Goal: Task Accomplishment & Management: Manage account settings

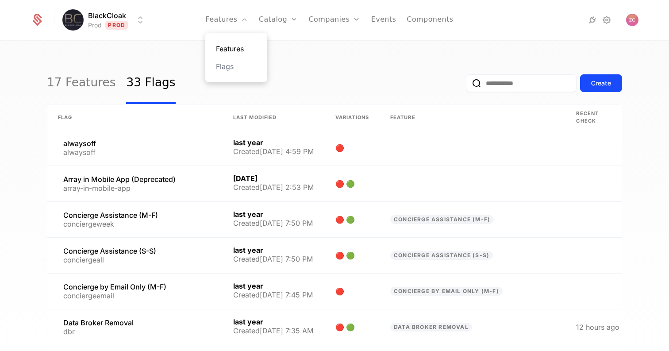
click at [236, 48] on link "Features" at bounding box center [236, 48] width 41 height 11
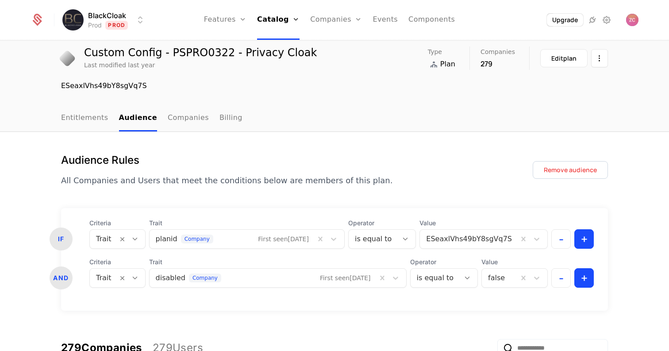
scroll to position [33, 0]
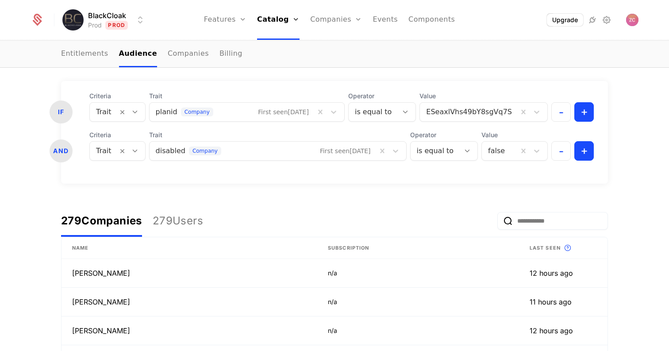
scroll to position [115, 0]
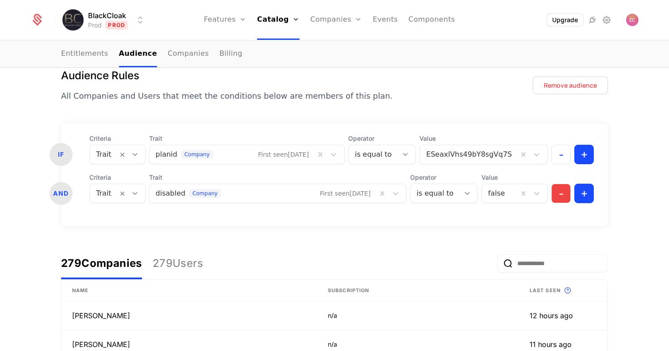
click at [561, 197] on button "-" at bounding box center [561, 193] width 19 height 19
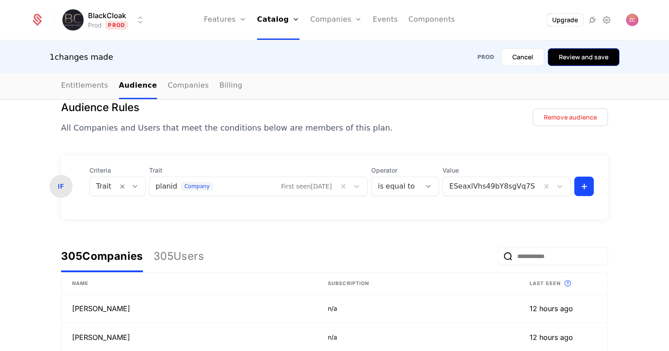
click at [591, 57] on button "Review and save" at bounding box center [584, 57] width 72 height 18
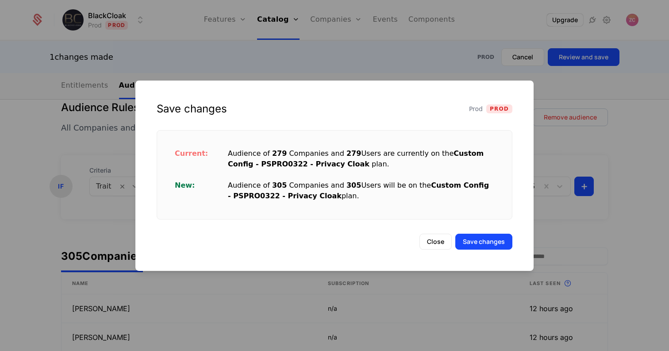
drag, startPoint x: 224, startPoint y: 151, endPoint x: 367, endPoint y: 195, distance: 149.7
click at [367, 195] on div "Current: Audience of 279 Companies and 279 Users are currently on the Custom Co…" at bounding box center [334, 175] width 341 height 74
click at [368, 203] on div "Current: Audience of 279 Companies and 279 Users are currently on the Custom Co…" at bounding box center [334, 175] width 341 height 74
drag, startPoint x: 357, startPoint y: 198, endPoint x: 219, endPoint y: 181, distance: 139.7
click at [219, 181] on div "New: Audience of 305 Companies and 305 Users will be on the Custom Config - PSP…" at bounding box center [335, 190] width 320 height 21
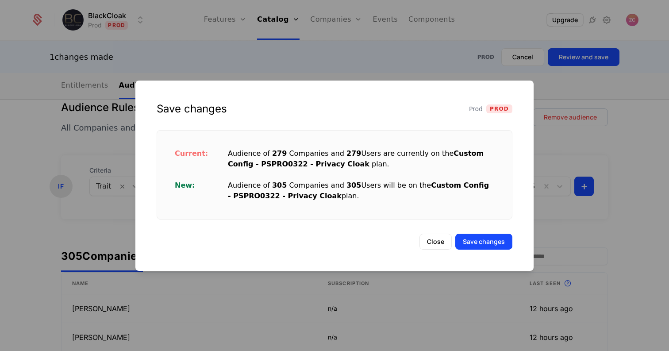
click at [347, 188] on span "305" at bounding box center [354, 185] width 15 height 8
drag, startPoint x: 348, startPoint y: 196, endPoint x: 211, endPoint y: 176, distance: 138.6
click at [211, 176] on div "Current: Audience of 279 Companies and 279 Users are currently on the Custom Co…" at bounding box center [334, 175] width 341 height 74
click at [313, 177] on div "Current: Audience of 279 Companies and 279 Users are currently on the Custom Co…" at bounding box center [334, 175] width 341 height 74
drag, startPoint x: 348, startPoint y: 198, endPoint x: 218, endPoint y: 171, distance: 133.4
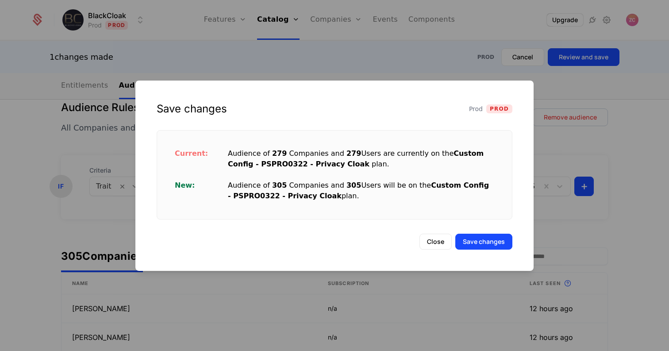
click at [218, 171] on div "Current: Audience of 279 Companies and 279 Users are currently on the Custom Co…" at bounding box center [334, 175] width 341 height 74
click at [350, 197] on div "Audience of 305 Companies and 305 Users will be on the Custom Config - PSPRO032…" at bounding box center [361, 190] width 267 height 21
click at [501, 241] on button "Save changes" at bounding box center [484, 242] width 57 height 16
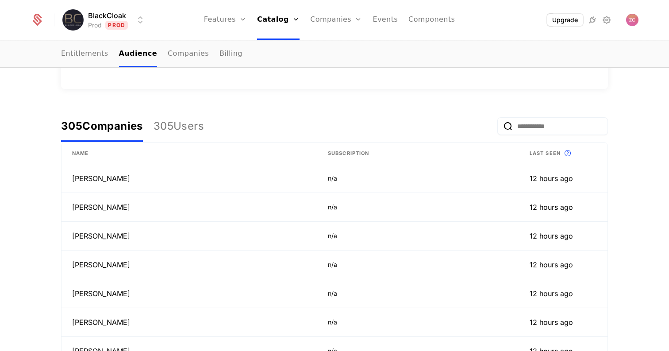
scroll to position [58, 0]
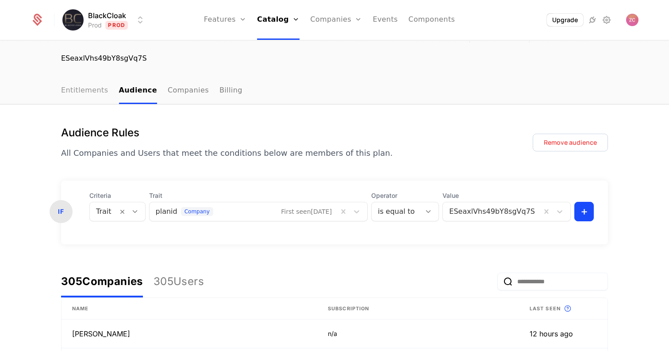
click at [79, 92] on link "Entitlements" at bounding box center [84, 91] width 47 height 26
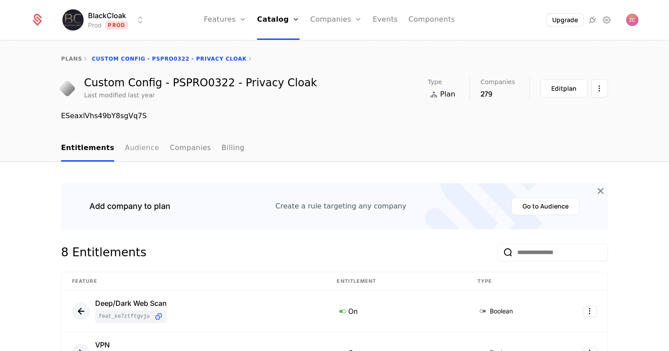
click at [137, 147] on link "Audience" at bounding box center [142, 148] width 35 height 26
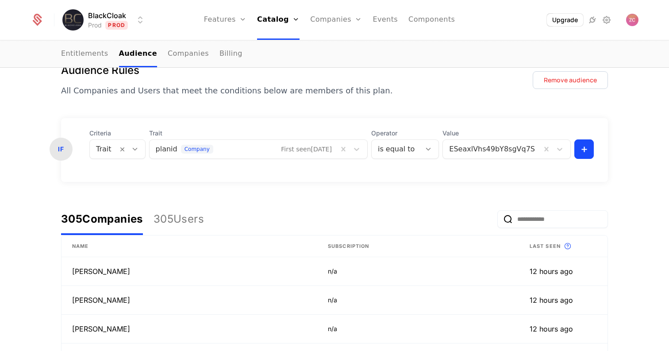
scroll to position [118, 0]
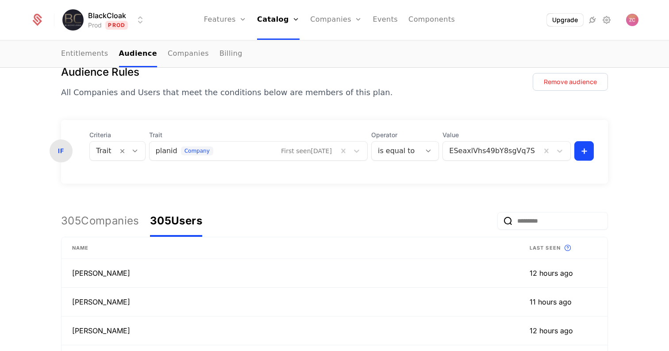
drag, startPoint x: 152, startPoint y: 218, endPoint x: 246, endPoint y: 224, distance: 94.1
click at [246, 224] on div "305 Companies 305 Users" at bounding box center [334, 221] width 547 height 32
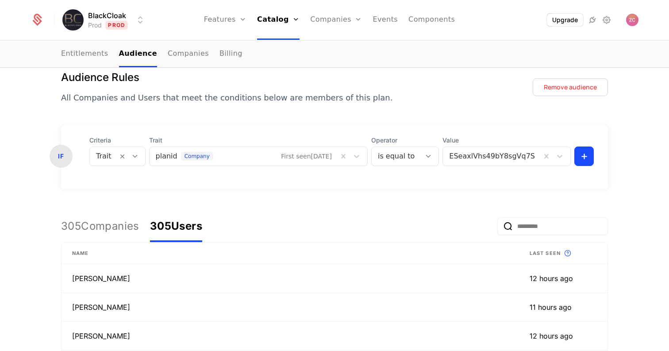
scroll to position [0, 0]
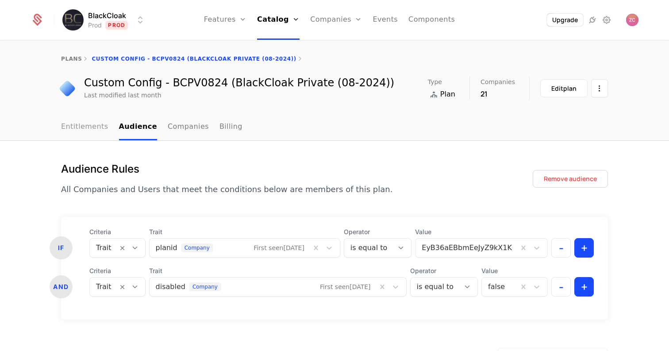
click at [85, 130] on link "Entitlements" at bounding box center [84, 127] width 47 height 26
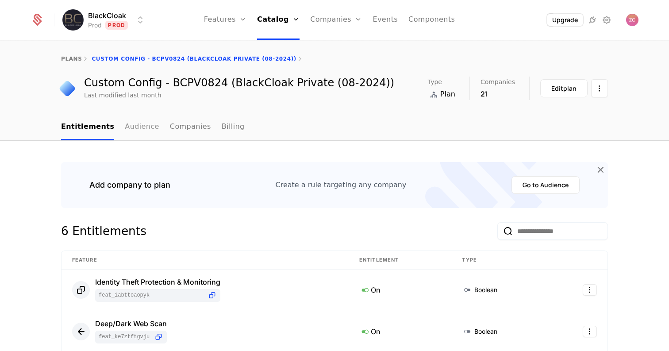
click at [135, 131] on link "Audience" at bounding box center [142, 127] width 35 height 26
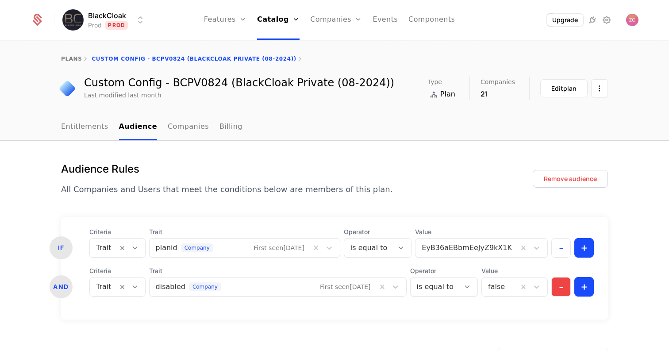
click at [564, 288] on button "-" at bounding box center [561, 286] width 19 height 19
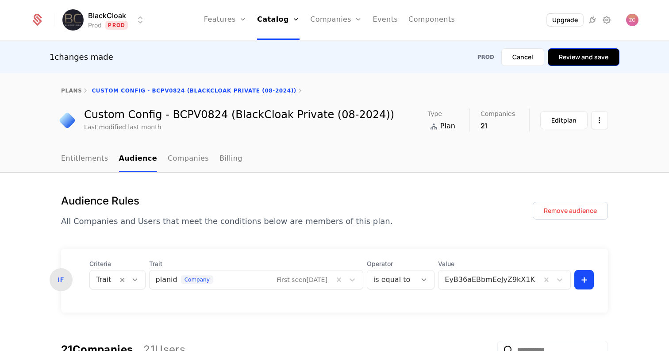
click at [588, 62] on button "Review and save" at bounding box center [584, 57] width 72 height 18
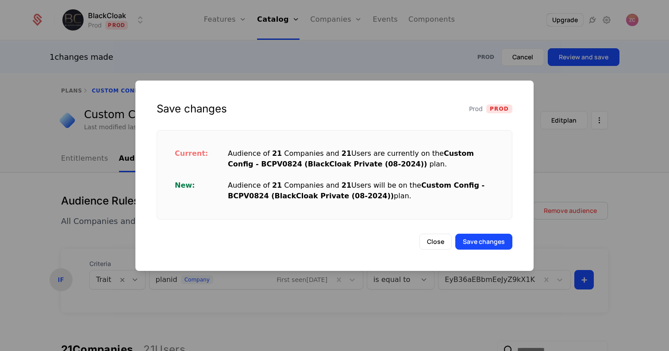
drag, startPoint x: 409, startPoint y: 197, endPoint x: 227, endPoint y: 155, distance: 186.3
click at [217, 152] on div "Current: Audience of 21 Companies and 21 Users are currently on the Custom Conf…" at bounding box center [334, 175] width 341 height 74
click at [311, 169] on div "Current: Audience of 21 Companies and 21 Users are currently on the Custom Conf…" at bounding box center [334, 175] width 341 height 74
click at [485, 244] on button "Save changes" at bounding box center [484, 242] width 57 height 16
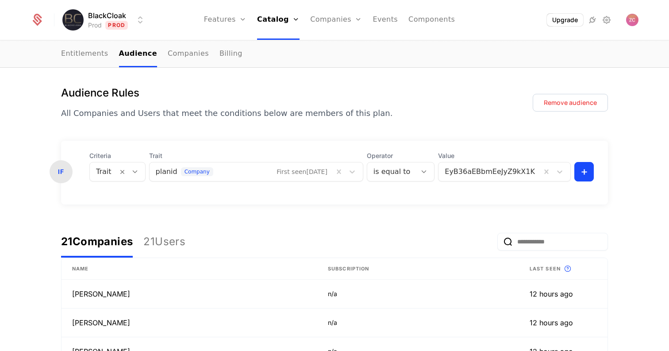
scroll to position [87, 0]
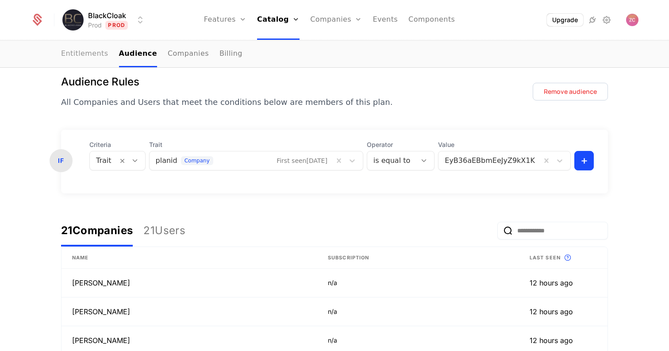
click at [81, 53] on link "Entitlements" at bounding box center [84, 54] width 47 height 26
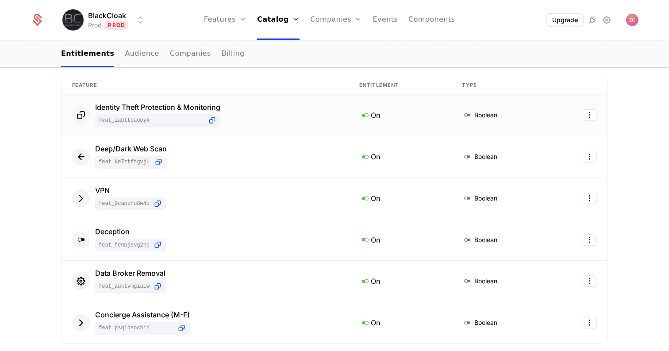
scroll to position [171, 0]
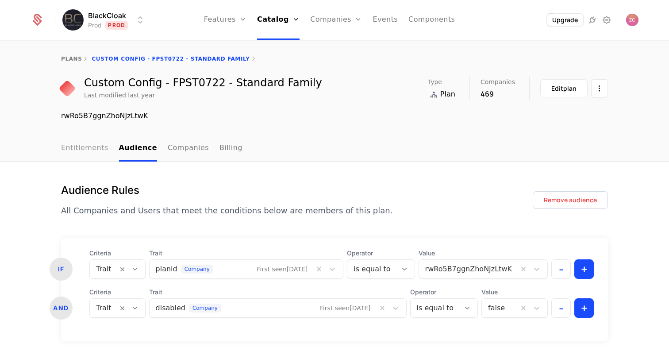
click at [84, 151] on link "Entitlements" at bounding box center [84, 148] width 47 height 26
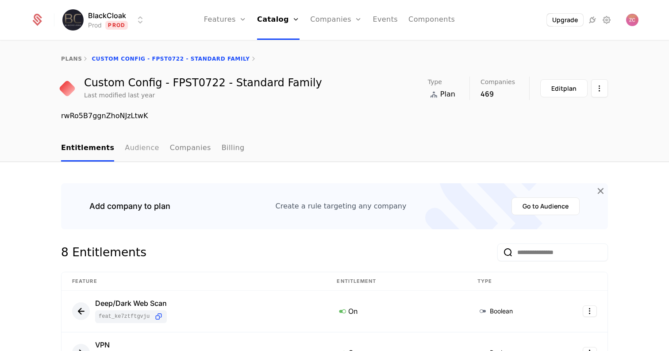
click at [136, 152] on link "Audience" at bounding box center [142, 148] width 35 height 26
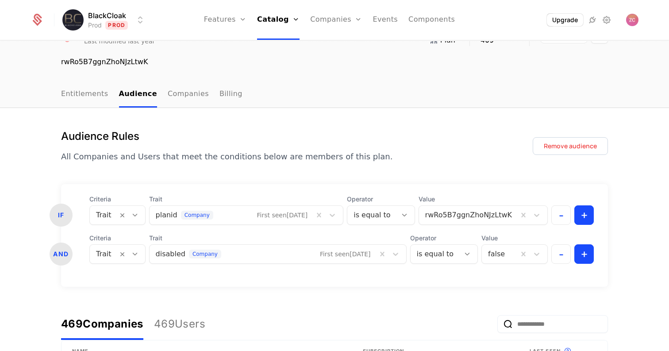
scroll to position [63, 0]
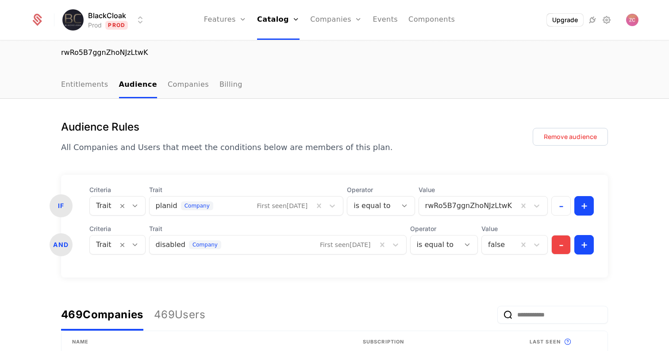
click at [563, 244] on button "-" at bounding box center [561, 244] width 19 height 19
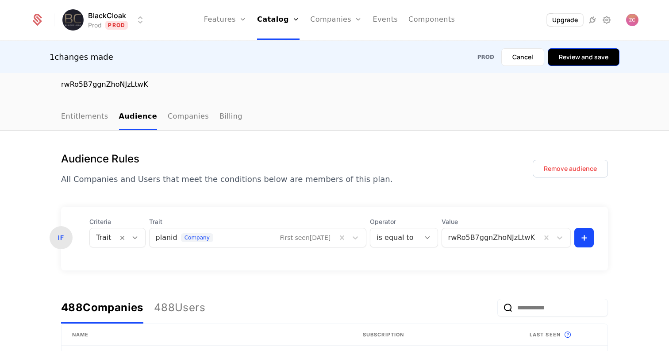
click at [580, 62] on button "Review and save" at bounding box center [584, 57] width 72 height 18
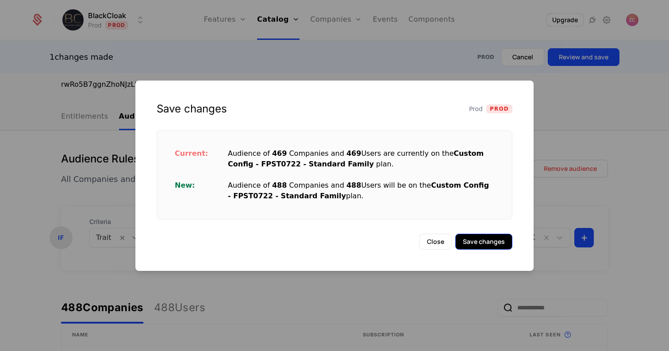
click at [498, 240] on button "Save changes" at bounding box center [484, 242] width 57 height 16
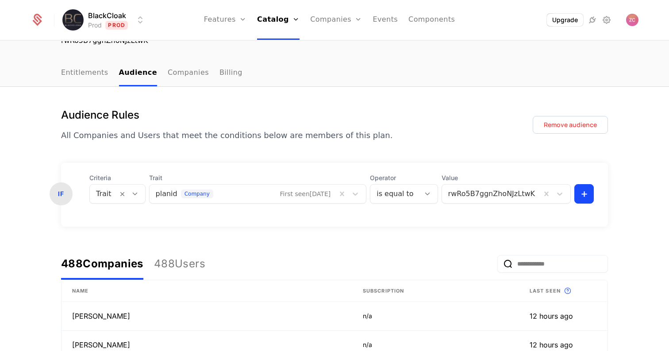
scroll to position [74, 0]
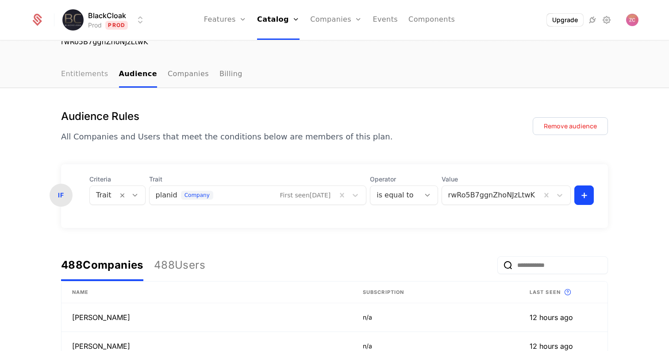
click at [85, 77] on link "Entitlements" at bounding box center [84, 75] width 47 height 26
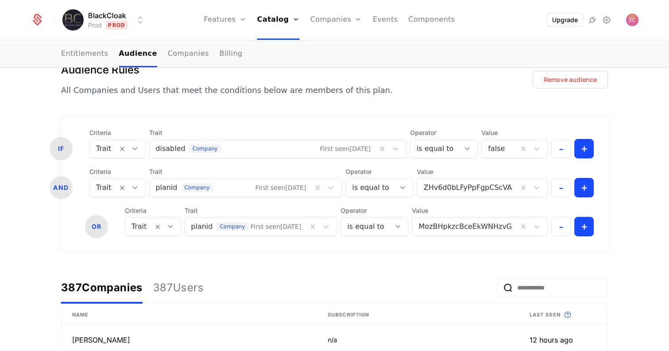
scroll to position [120, 0]
click at [563, 153] on button "-" at bounding box center [561, 148] width 19 height 19
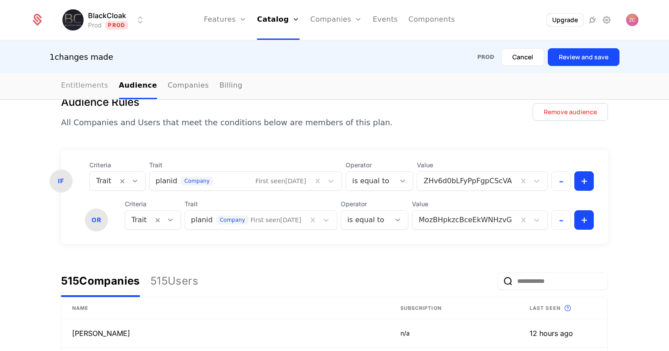
click at [79, 89] on link "Entitlements" at bounding box center [84, 86] width 47 height 26
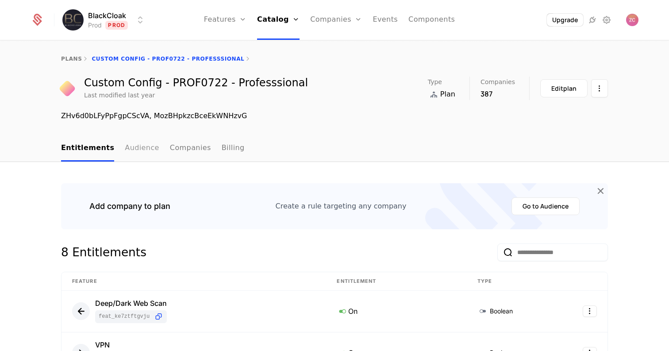
click at [131, 150] on link "Audience" at bounding box center [142, 148] width 35 height 26
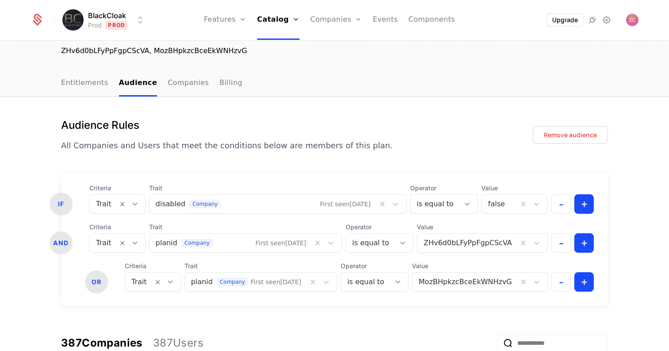
scroll to position [70, 0]
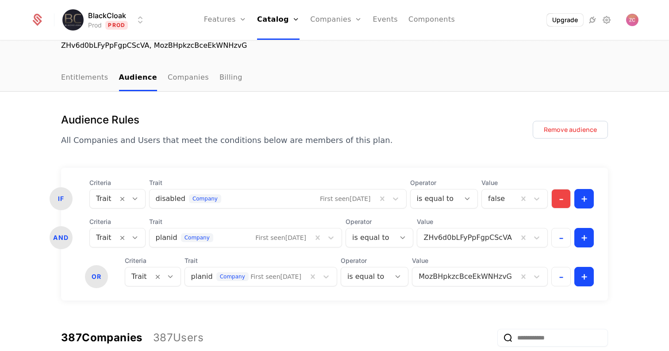
click at [561, 202] on button "-" at bounding box center [561, 198] width 19 height 19
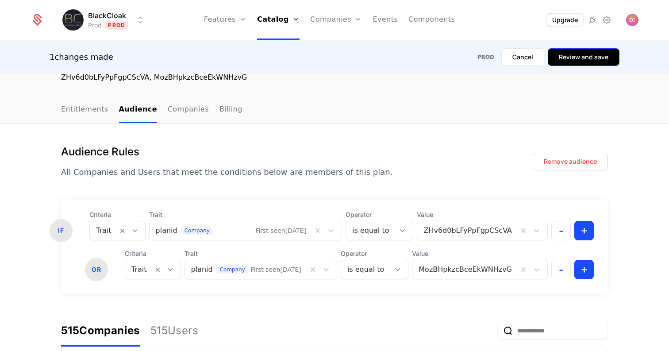
click at [573, 54] on button "Review and save" at bounding box center [584, 57] width 72 height 18
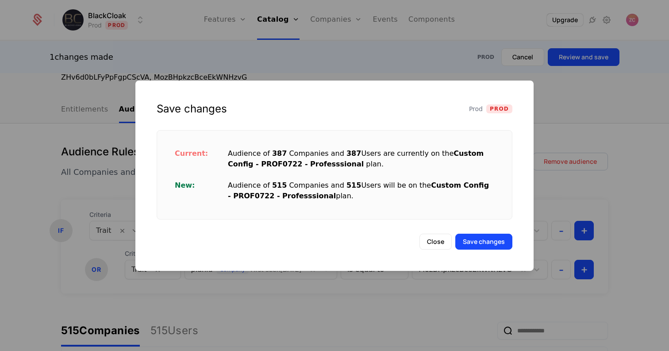
drag, startPoint x: 367, startPoint y: 195, endPoint x: 217, endPoint y: 150, distance: 157.0
click at [217, 150] on div "Current: Audience of 387 Companies and 387 Users are currently on the Custom Co…" at bounding box center [334, 175] width 341 height 74
click at [488, 240] on button "Save changes" at bounding box center [484, 242] width 57 height 16
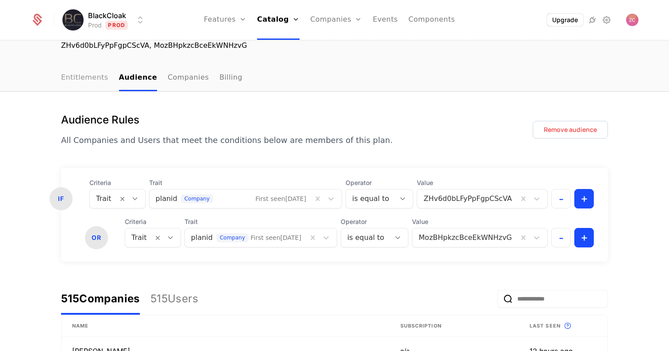
click at [94, 73] on link "Entitlements" at bounding box center [84, 78] width 47 height 26
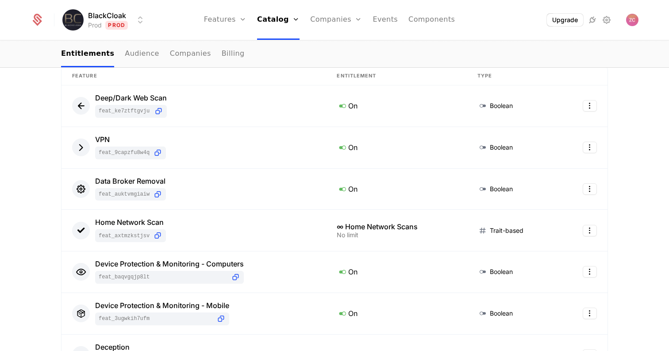
scroll to position [205, 0]
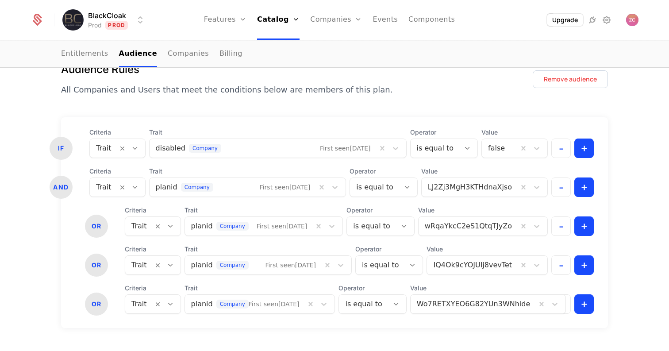
scroll to position [113, 0]
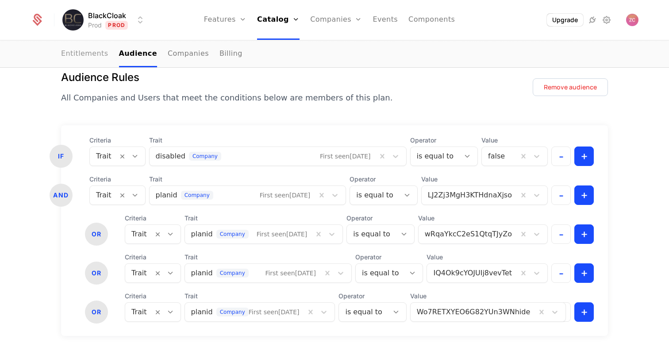
click at [91, 48] on link "Entitlements" at bounding box center [84, 54] width 47 height 26
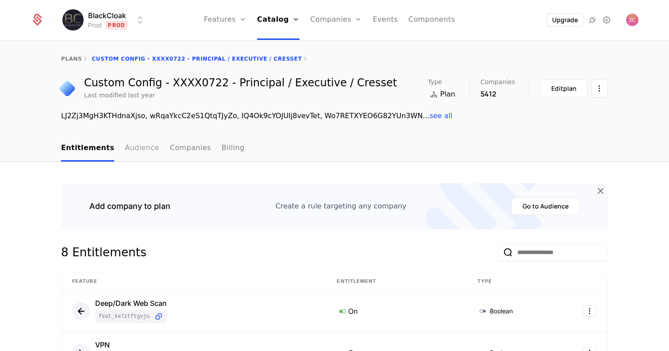
click at [132, 151] on link "Audience" at bounding box center [142, 148] width 35 height 26
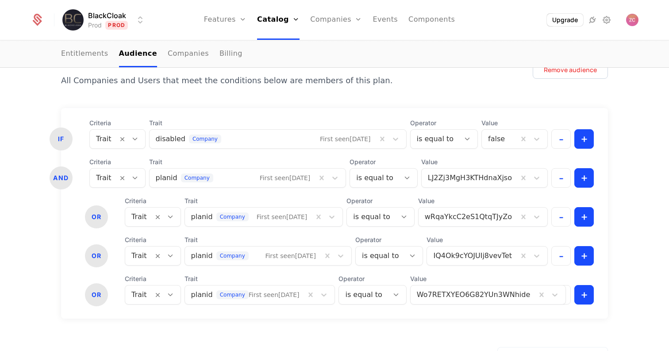
scroll to position [132, 0]
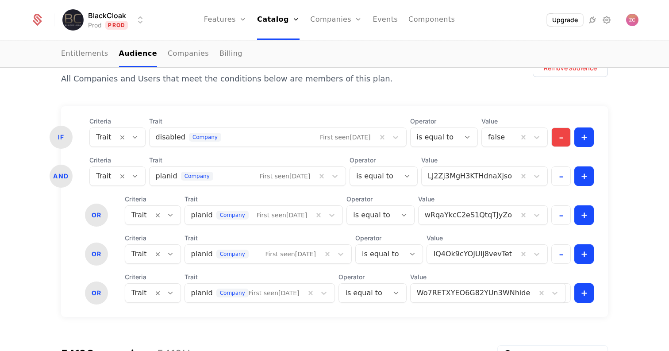
click at [563, 138] on button "-" at bounding box center [561, 137] width 19 height 19
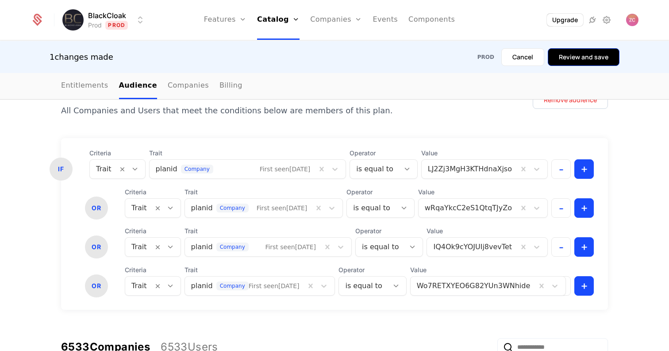
click at [578, 60] on button "Review and save" at bounding box center [584, 57] width 72 height 18
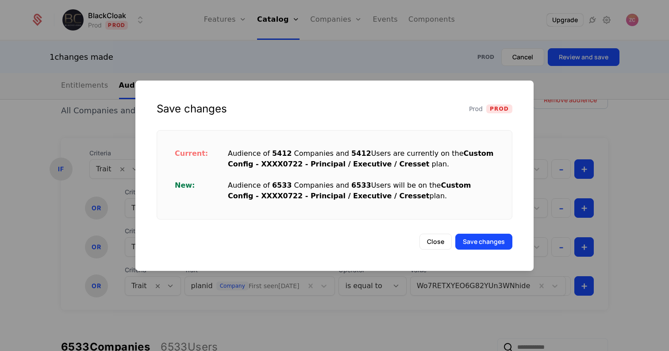
drag, startPoint x: 402, startPoint y: 198, endPoint x: 229, endPoint y: 188, distance: 173.0
click at [229, 188] on div "Audience of 6533 Companies and 6533 Users will be on the Custom Config - XXXX07…" at bounding box center [361, 190] width 267 height 21
click at [391, 202] on div "Current: Audience of 5412 Companies and 5412 Users are currently on the Custom …" at bounding box center [334, 175] width 341 height 74
drag, startPoint x: 402, startPoint y: 194, endPoint x: 207, endPoint y: 165, distance: 197.9
click at [207, 165] on div "Current: Audience of 5412 Companies and 5412 Users are currently on the Custom …" at bounding box center [334, 175] width 341 height 74
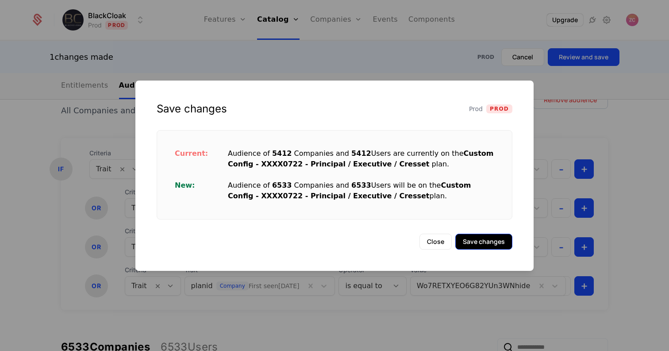
click at [486, 241] on button "Save changes" at bounding box center [484, 242] width 57 height 16
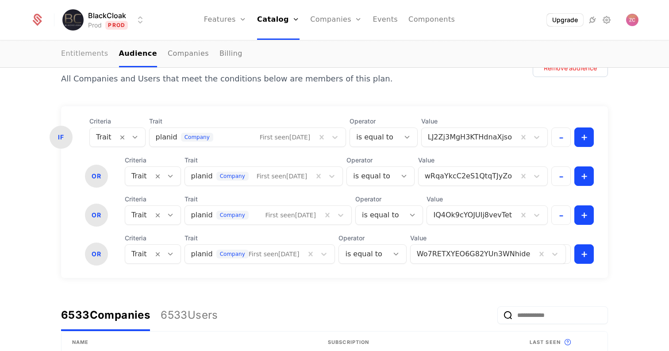
click at [85, 53] on link "Entitlements" at bounding box center [84, 54] width 47 height 26
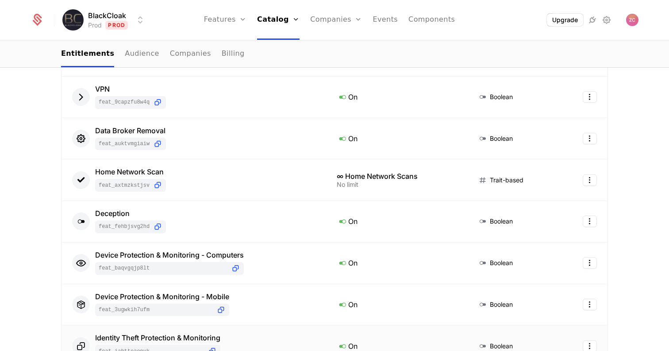
scroll to position [258, 0]
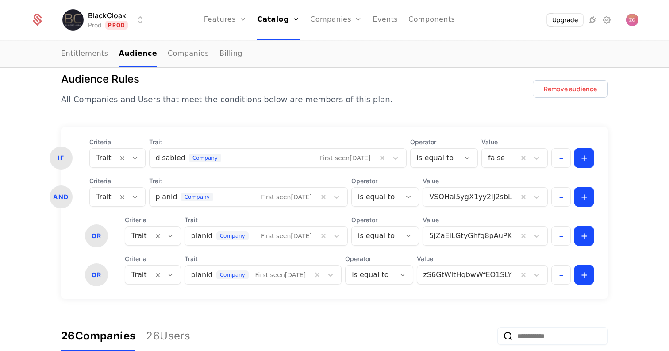
scroll to position [126, 0]
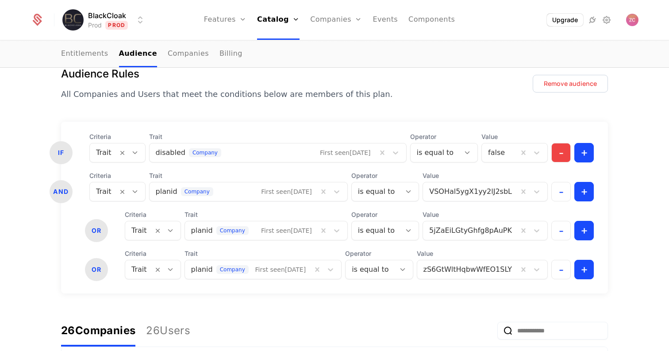
click at [561, 155] on button "-" at bounding box center [561, 152] width 19 height 19
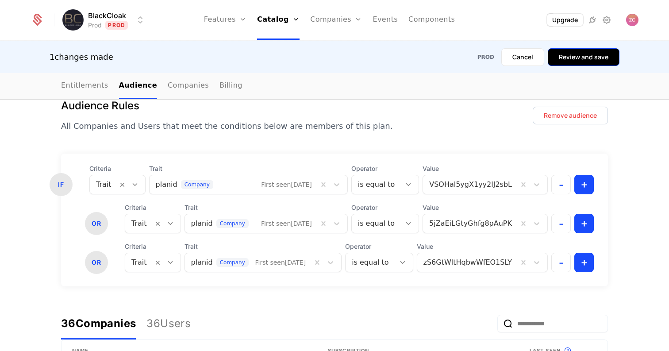
click at [576, 55] on button "Review and save" at bounding box center [584, 57] width 72 height 18
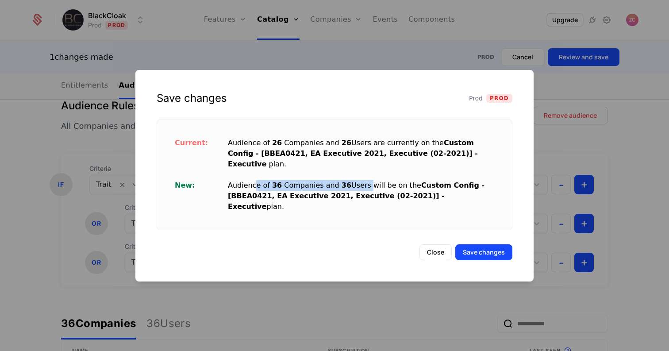
drag, startPoint x: 268, startPoint y: 185, endPoint x: 365, endPoint y: 189, distance: 97.5
click at [365, 189] on div "Audience of 36 Companies and 36 Users will be on the Custom Config - [BBEA0421,…" at bounding box center [361, 196] width 267 height 32
click at [483, 244] on button "Save changes" at bounding box center [484, 252] width 57 height 16
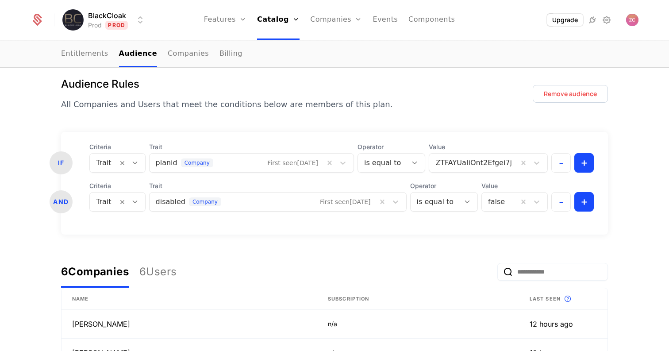
scroll to position [105, 0]
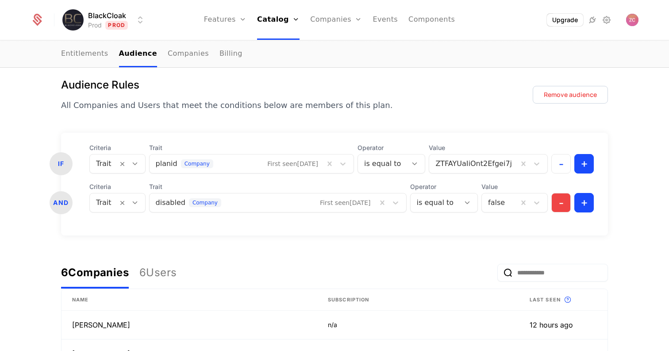
click at [561, 208] on button "-" at bounding box center [561, 202] width 19 height 19
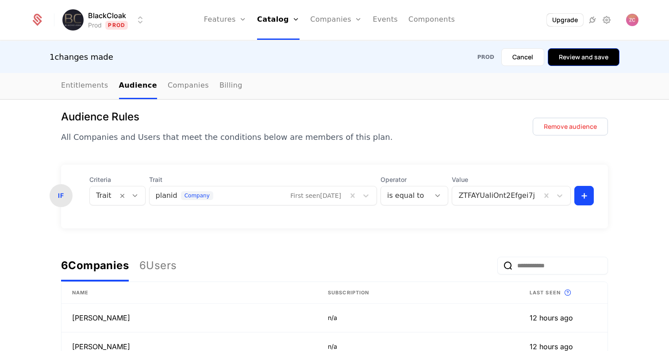
click at [576, 63] on button "Review and save" at bounding box center [584, 57] width 72 height 18
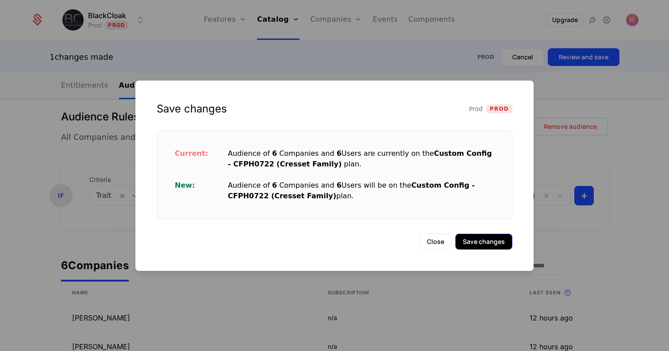
click at [484, 244] on button "Save changes" at bounding box center [484, 242] width 57 height 16
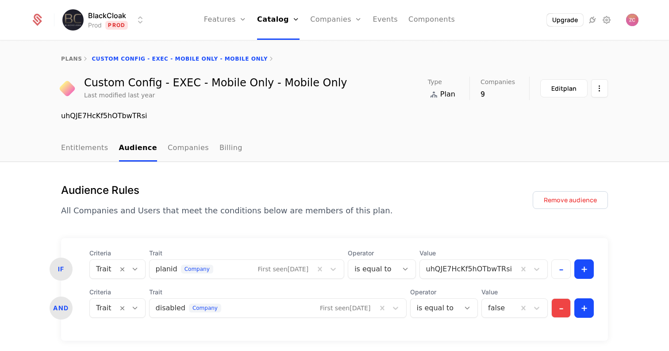
click at [562, 311] on button "-" at bounding box center [561, 307] width 19 height 19
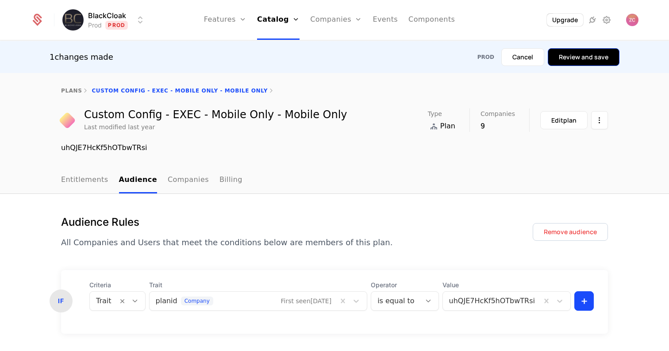
click at [573, 57] on button "Review and save" at bounding box center [584, 57] width 72 height 18
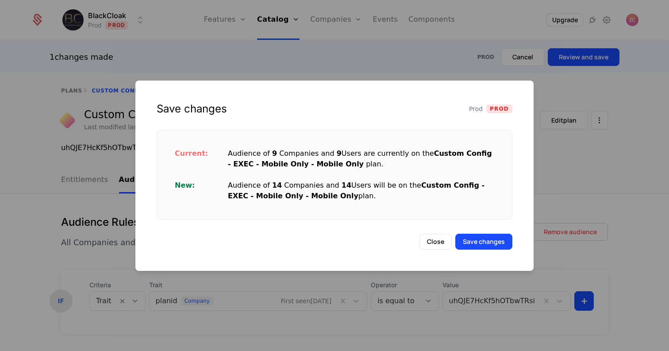
drag, startPoint x: 336, startPoint y: 203, endPoint x: 240, endPoint y: 186, distance: 97.5
click at [240, 186] on div "Current: Audience of 9 Companies and 9 Users are currently on the Custom Config…" at bounding box center [334, 175] width 341 height 74
click at [495, 240] on button "Save changes" at bounding box center [484, 242] width 57 height 16
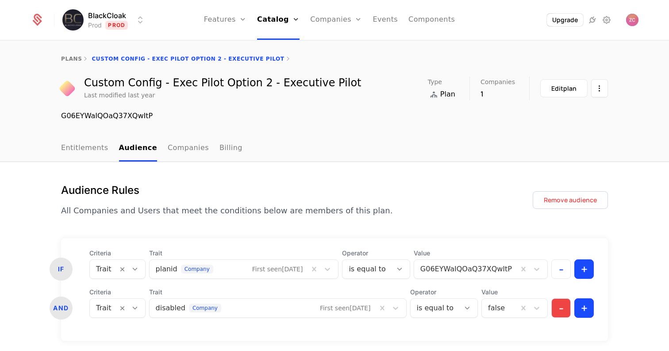
click at [565, 311] on button "-" at bounding box center [561, 307] width 19 height 19
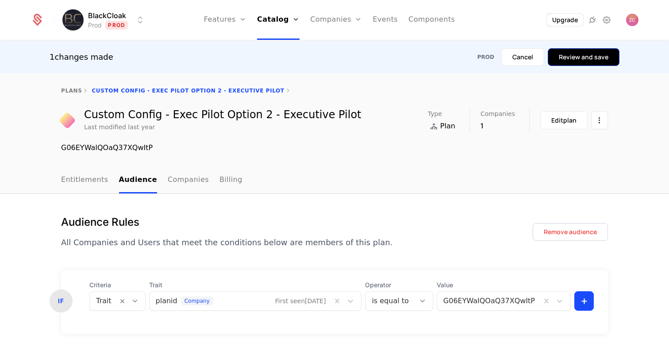
click at [576, 60] on button "Review and save" at bounding box center [584, 57] width 72 height 18
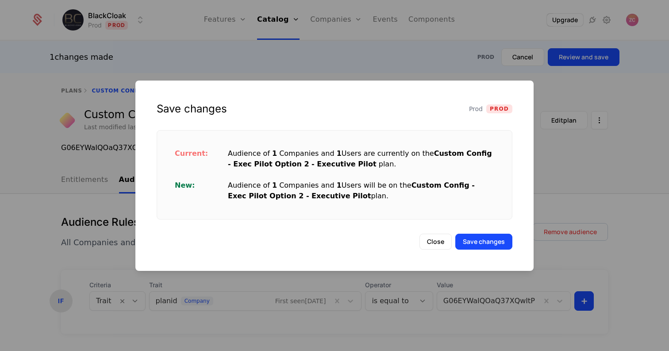
drag, startPoint x: 266, startPoint y: 154, endPoint x: 344, endPoint y: 195, distance: 89.1
click at [344, 195] on div "Current: Audience of 1 Companies and 1 Users are currently on the Custom Config…" at bounding box center [334, 175] width 341 height 74
click at [486, 245] on button "Save changes" at bounding box center [484, 242] width 57 height 16
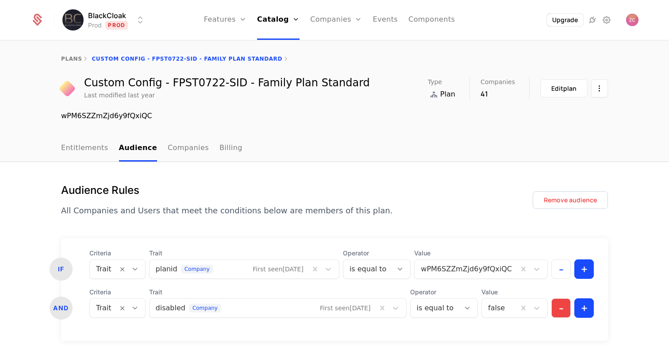
click at [566, 310] on button "-" at bounding box center [561, 307] width 19 height 19
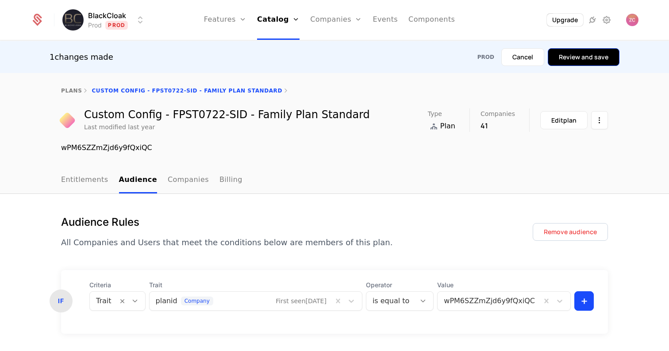
click at [576, 56] on button "Review and save" at bounding box center [584, 57] width 72 height 18
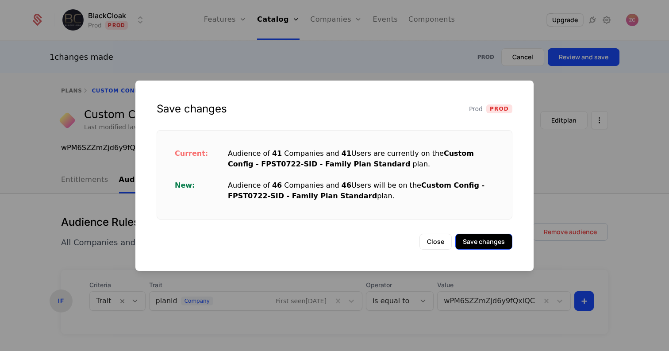
click at [487, 241] on button "Save changes" at bounding box center [484, 242] width 57 height 16
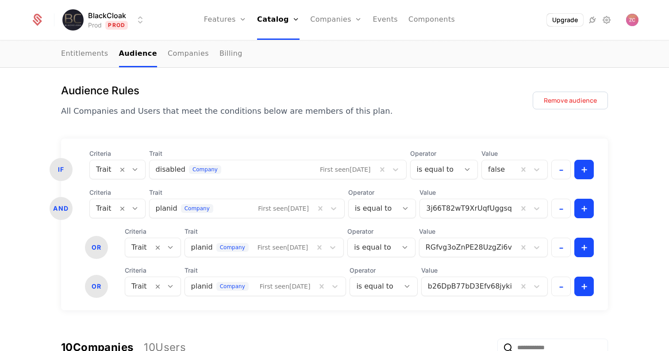
scroll to position [110, 0]
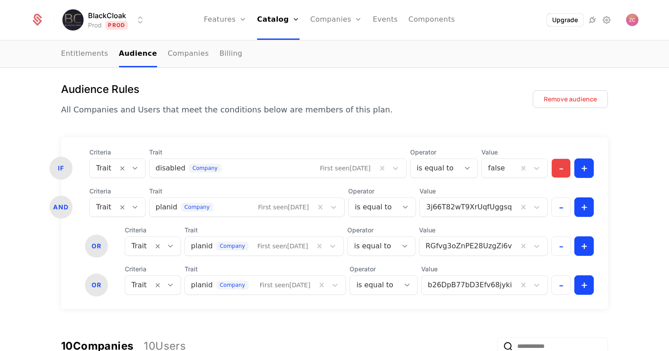
click at [561, 173] on button "-" at bounding box center [561, 168] width 19 height 19
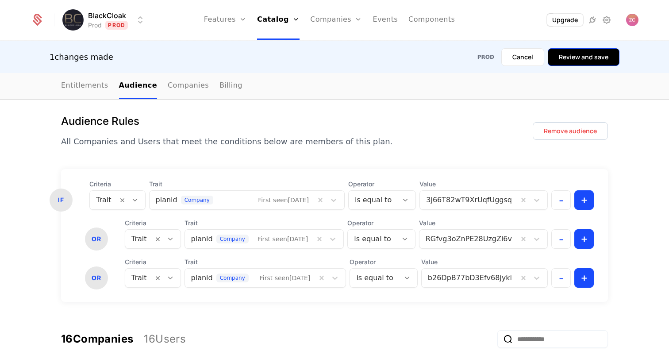
click at [573, 51] on button "Review and save" at bounding box center [584, 57] width 72 height 18
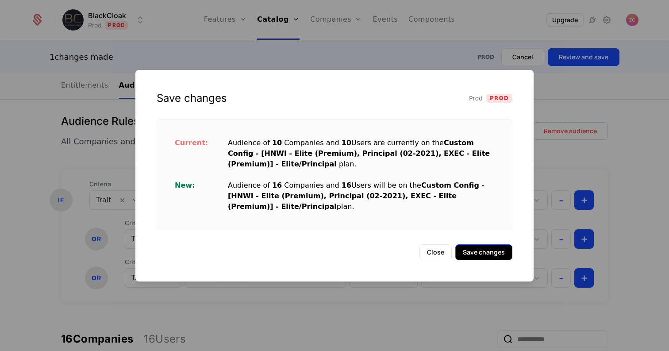
click at [492, 250] on button "Save changes" at bounding box center [484, 252] width 57 height 16
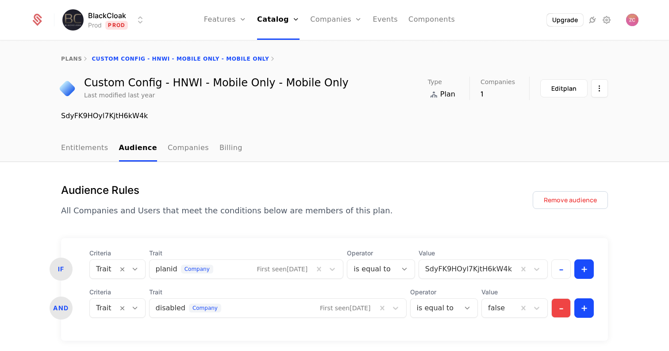
click at [563, 312] on button "-" at bounding box center [561, 307] width 19 height 19
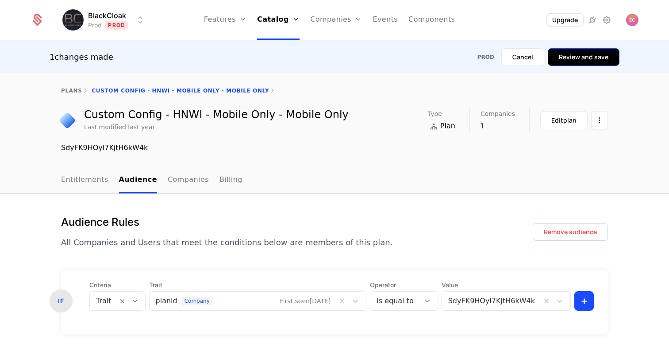
click at [580, 58] on button "Review and save" at bounding box center [584, 57] width 72 height 18
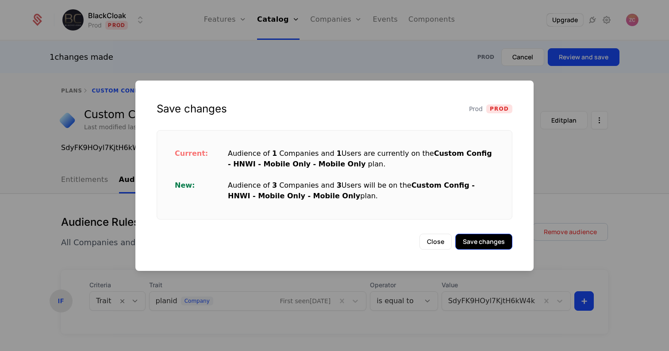
click at [490, 239] on button "Save changes" at bounding box center [484, 242] width 57 height 16
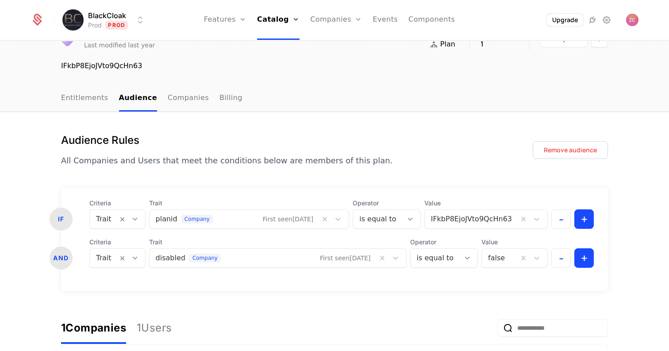
scroll to position [51, 0]
click at [562, 264] on button "-" at bounding box center [561, 257] width 19 height 19
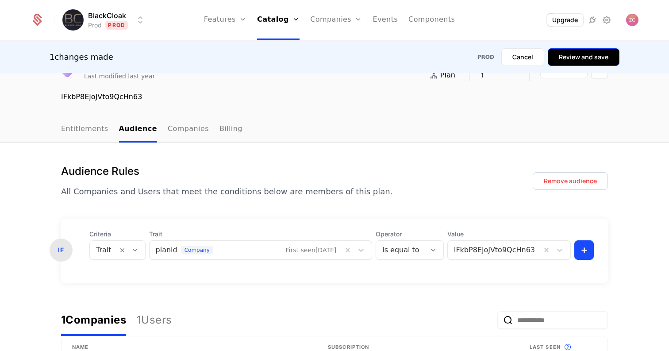
click at [572, 59] on button "Review and save" at bounding box center [584, 57] width 72 height 18
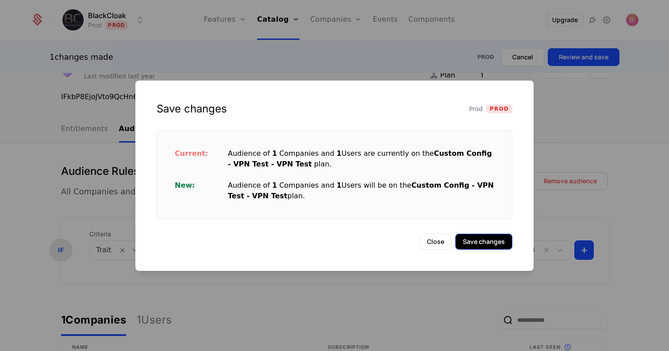
click at [496, 244] on button "Save changes" at bounding box center [484, 242] width 57 height 16
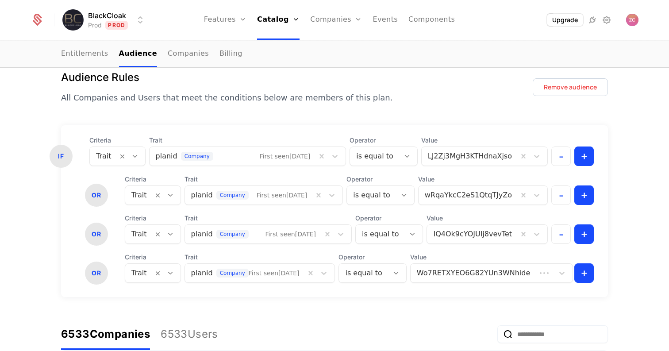
scroll to position [118, 0]
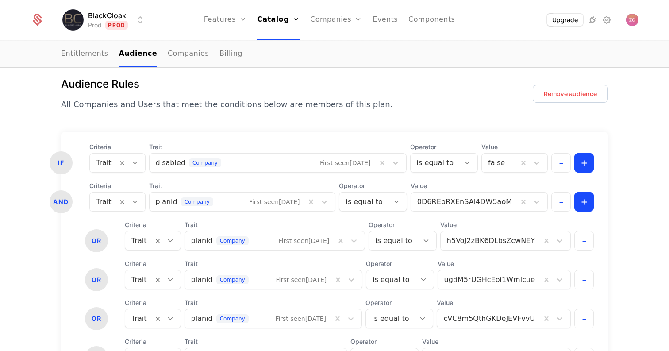
scroll to position [117, 0]
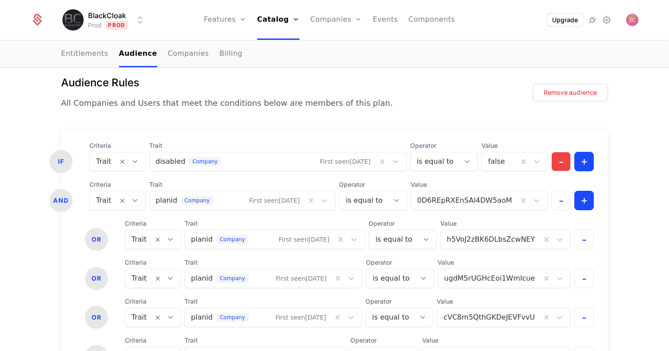
click at [565, 166] on button "-" at bounding box center [561, 161] width 19 height 19
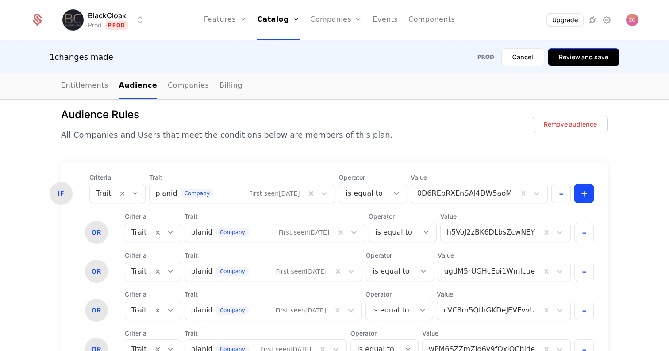
click at [569, 58] on button "Review and save" at bounding box center [584, 57] width 72 height 18
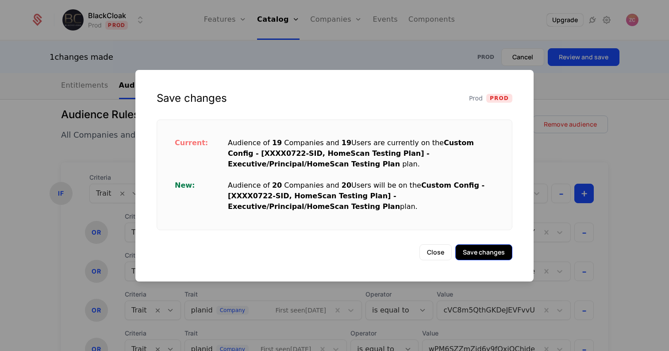
click at [486, 254] on button "Save changes" at bounding box center [484, 252] width 57 height 16
